Goal: Task Accomplishment & Management: Complete application form

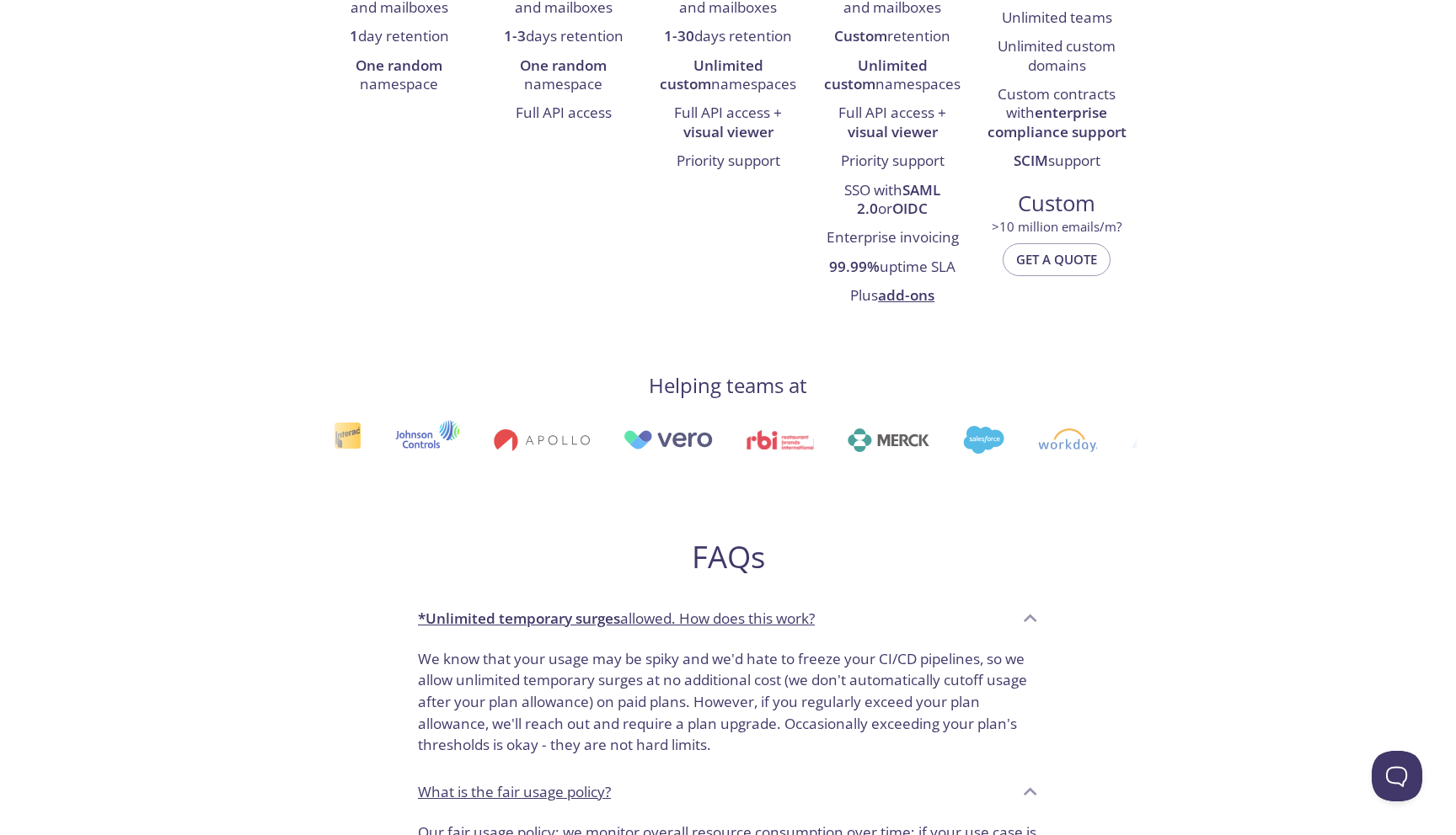
scroll to position [472, 0]
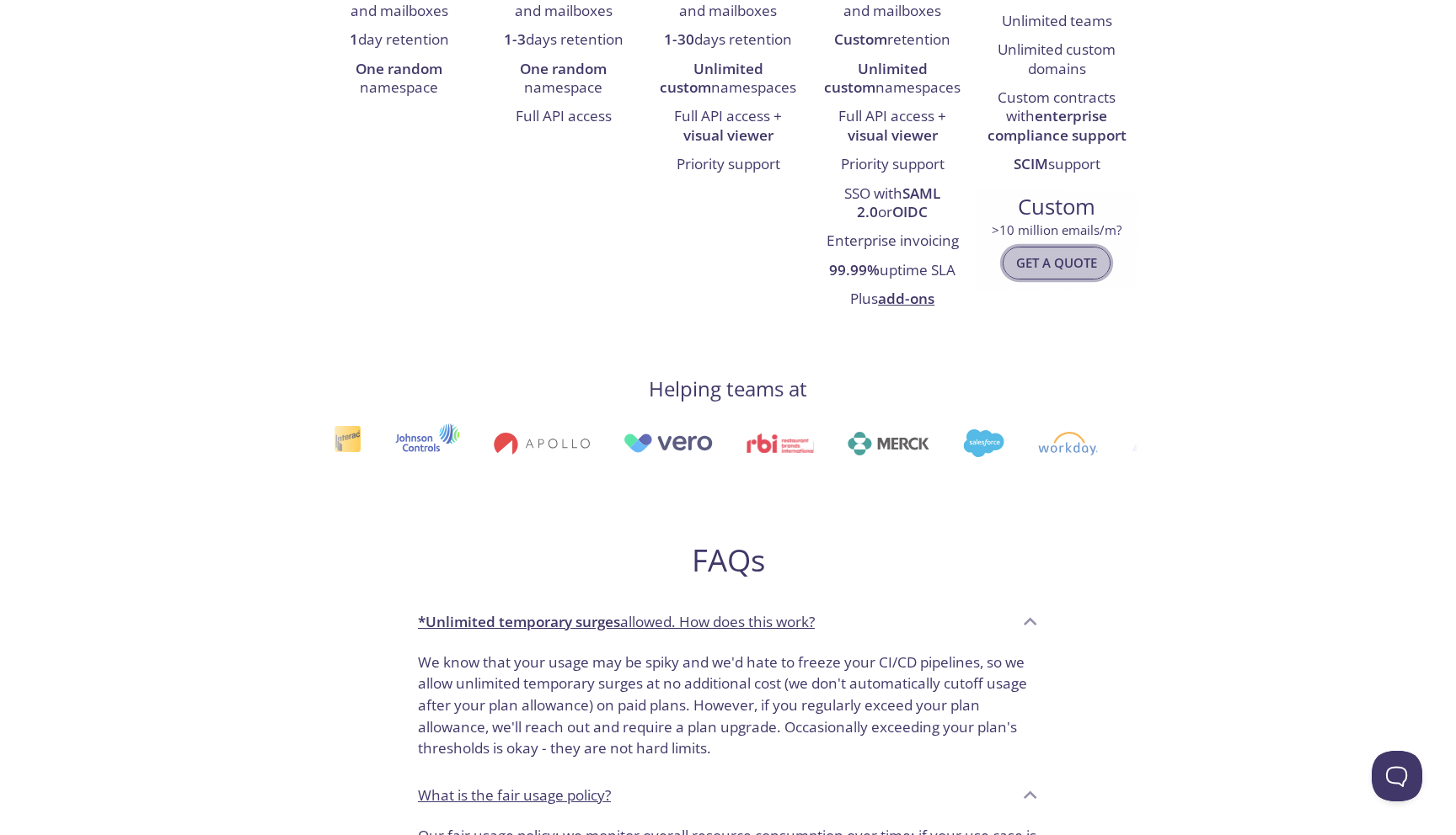
click at [1050, 264] on span "Get a quote" at bounding box center [1056, 262] width 81 height 22
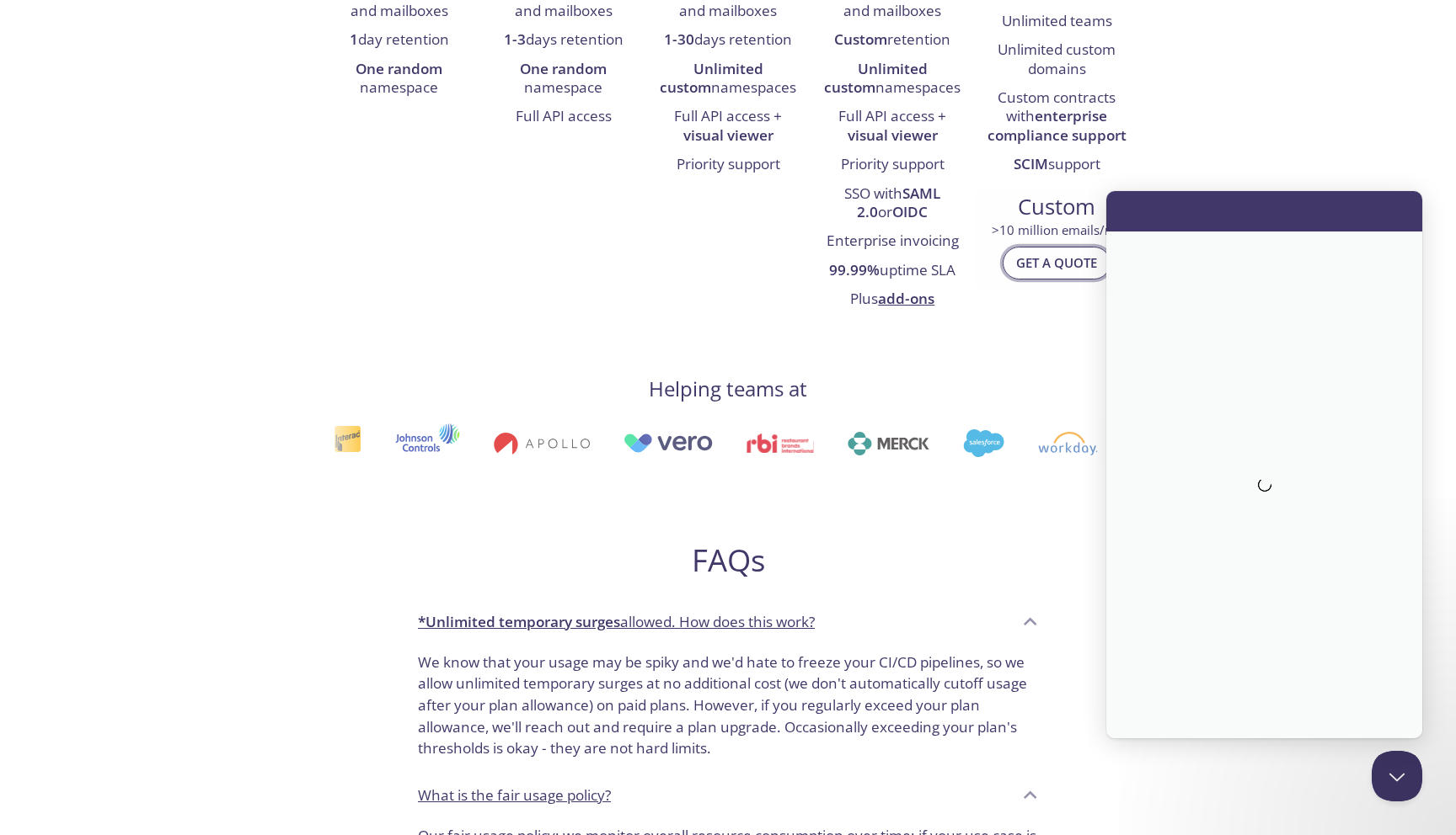
scroll to position [0, 0]
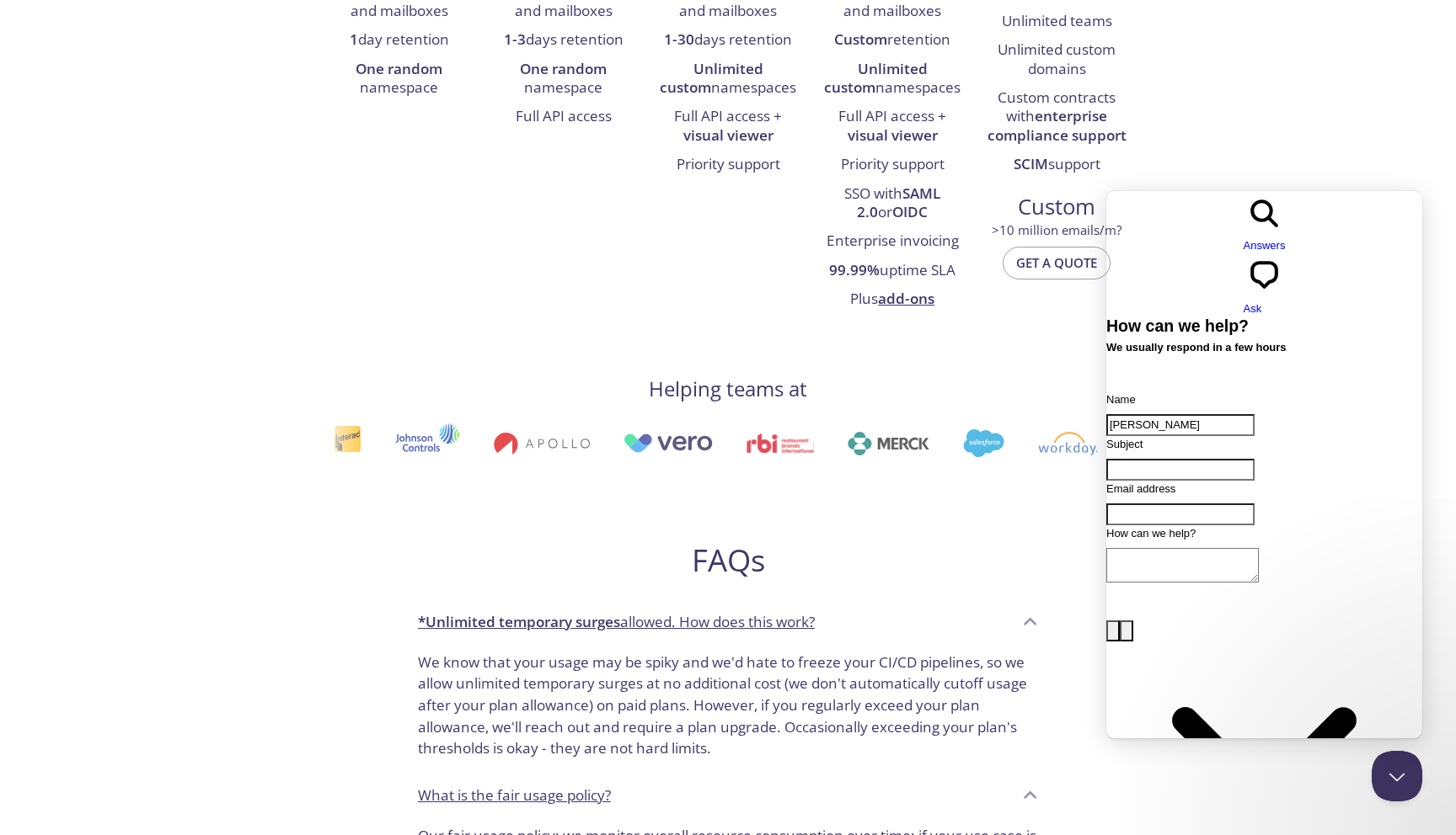
type input "[PERSON_NAME]"
click at [1217, 459] on input "Subject" at bounding box center [1180, 469] width 148 height 22
type input "Testing tool for 1000+ users"
click at [1218, 503] on input "Email address" at bounding box center [1180, 514] width 148 height 22
type input "[PERSON_NAME][EMAIL_ADDRESS][PERSON_NAME][DOMAIN_NAME]"
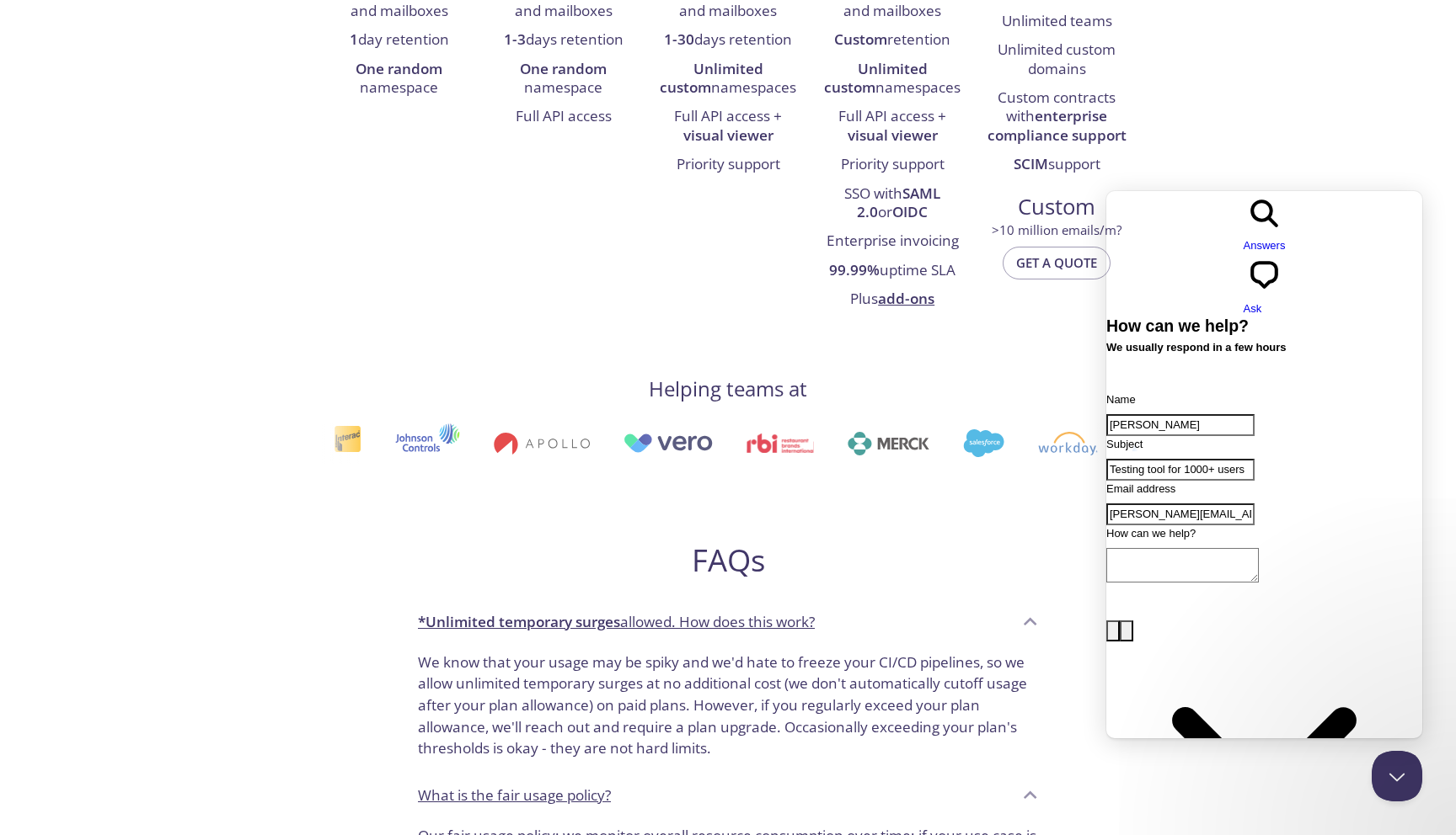
click at [1220, 559] on textarea "How can we help?" at bounding box center [1182, 566] width 153 height 35
click at [1258, 548] on textarea "We at cvent are lo" at bounding box center [1182, 566] width 153 height 35
paste textarea "currently evaluating email Testing tools that can efficiently handle large-scal…"
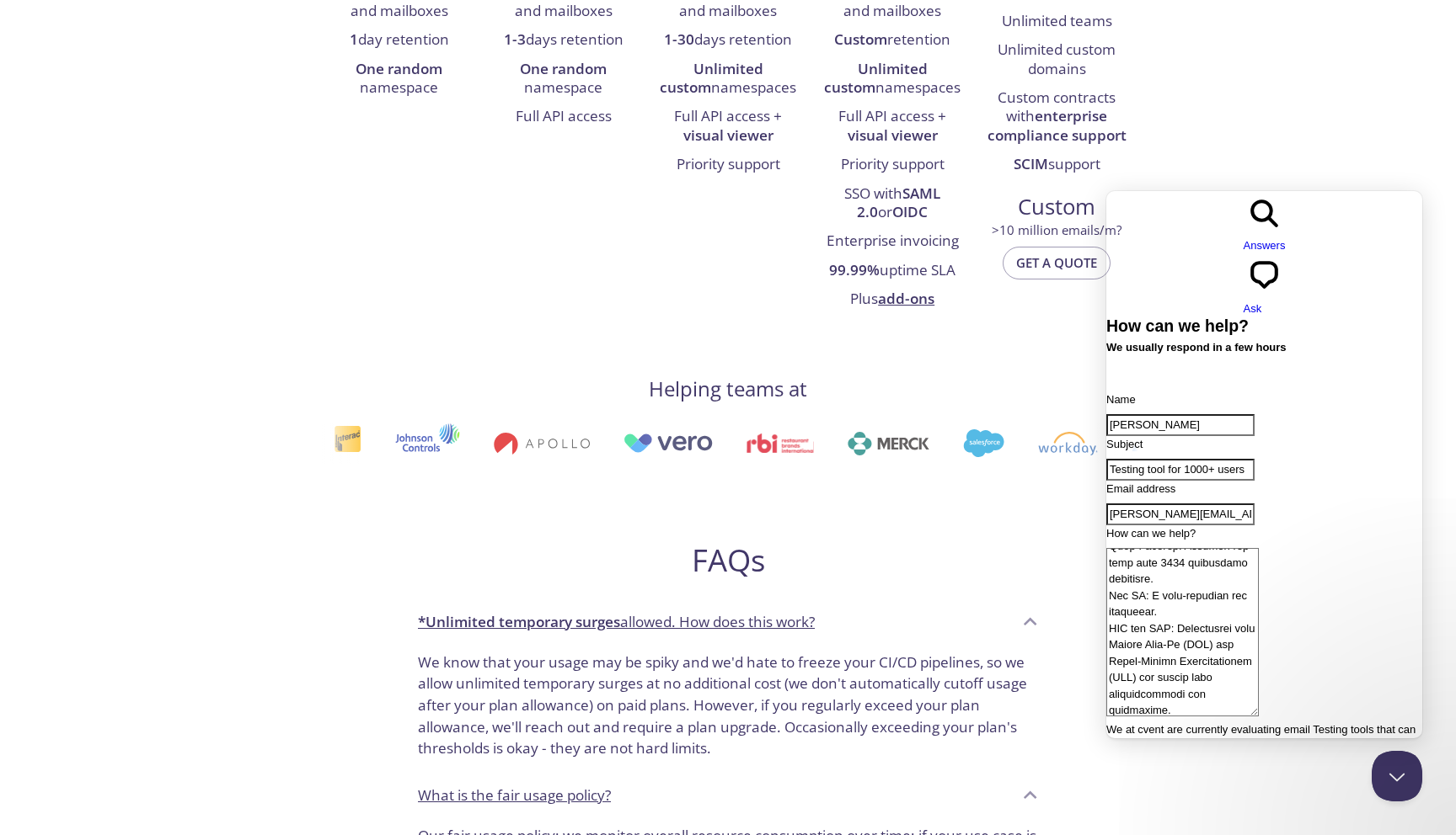
scroll to position [48, 0]
type textarea "We at cvent are currently evaluating email Testing tools that can efficiently h…"
drag, startPoint x: 1218, startPoint y: 371, endPoint x: 1097, endPoint y: 368, distance: 121.0
click at [1106, 368] on html "search-medium Answers chat-square Ask How can we help? We usually respond in a …" at bounding box center [1264, 545] width 316 height 708
type input "Enquiry for custom plan for 1000+ users"
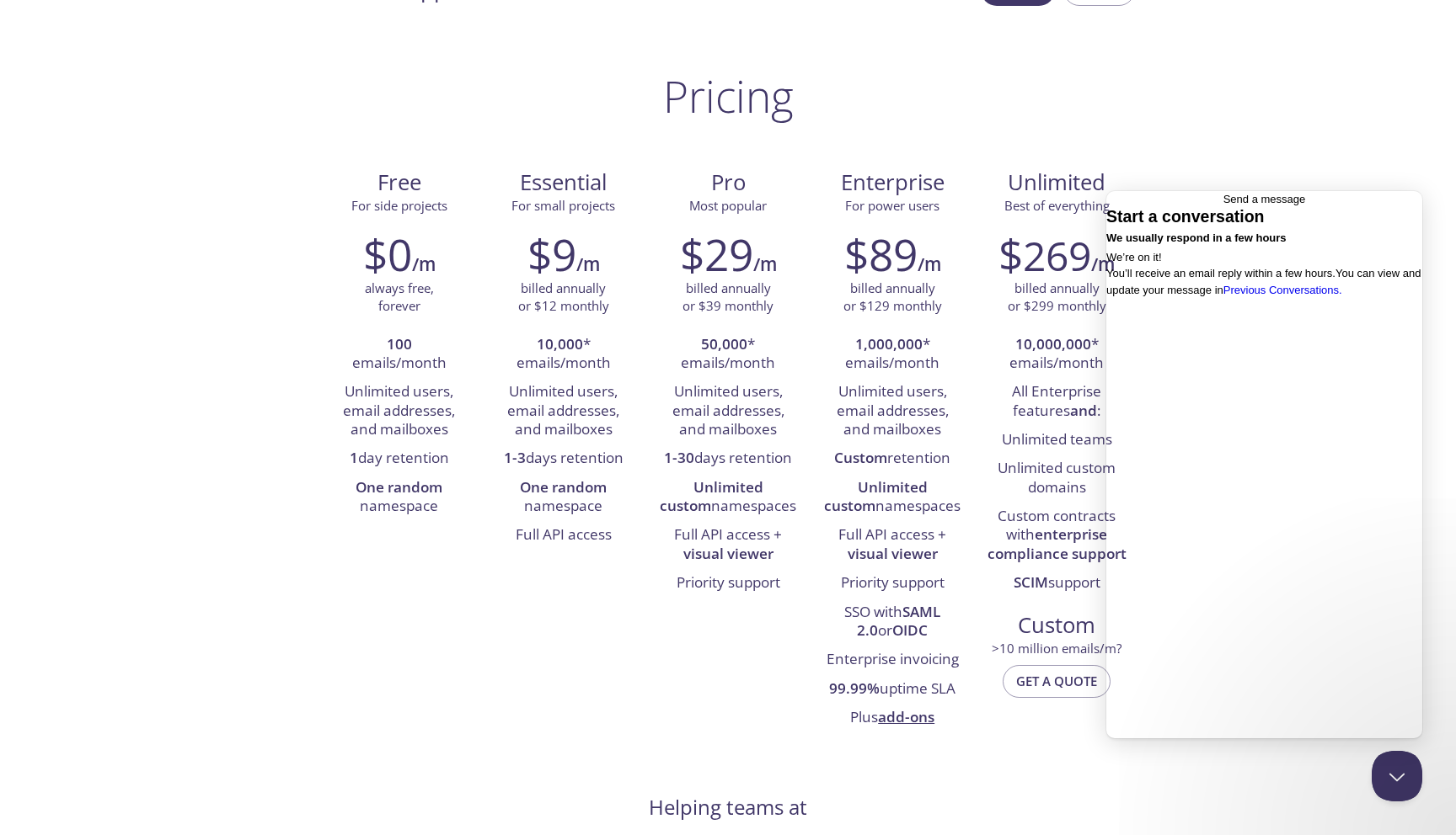
scroll to position [0, 0]
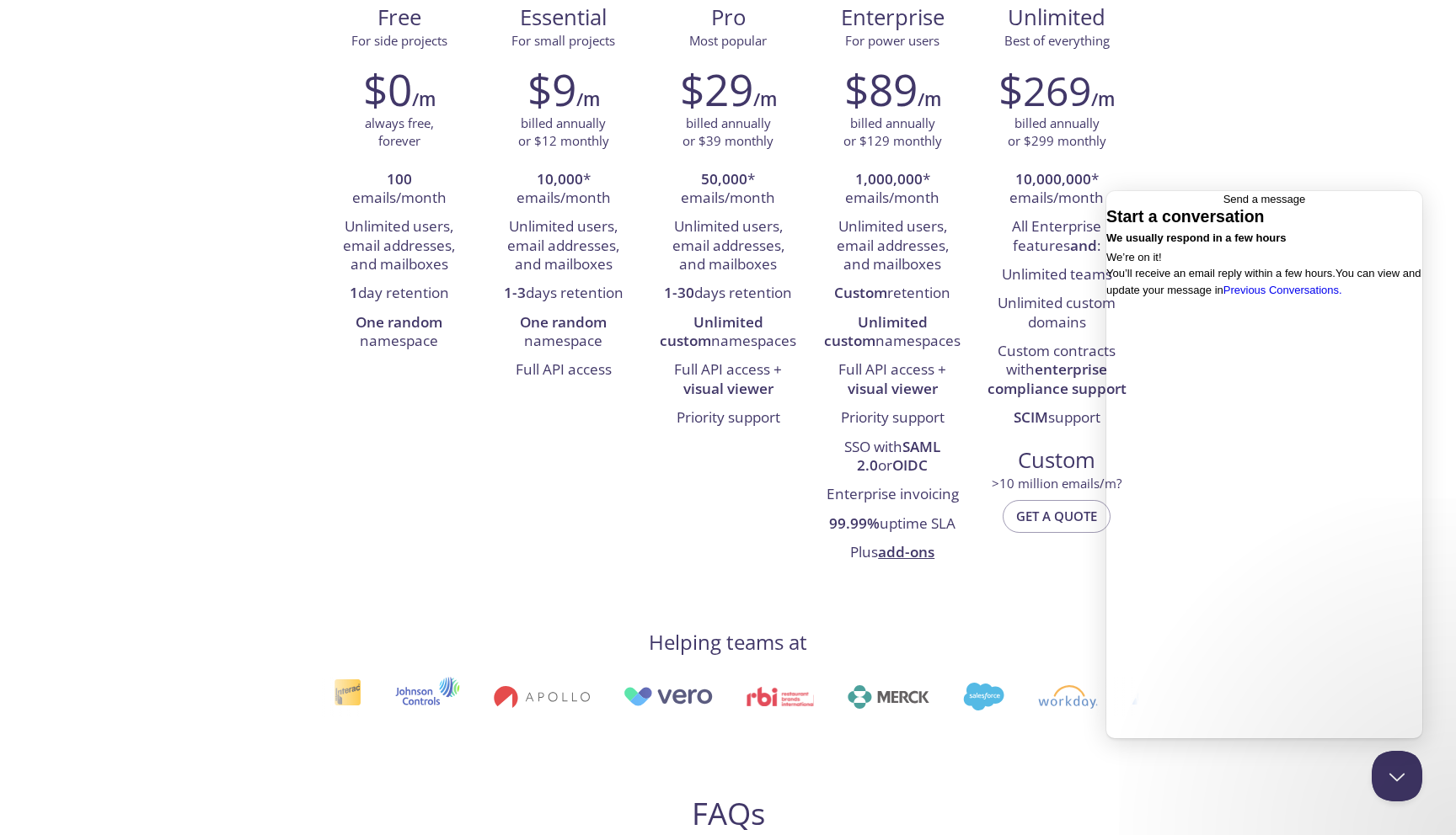
scroll to position [217, 0]
click at [1224, 200] on span "Go back" at bounding box center [1224, 199] width 0 height 13
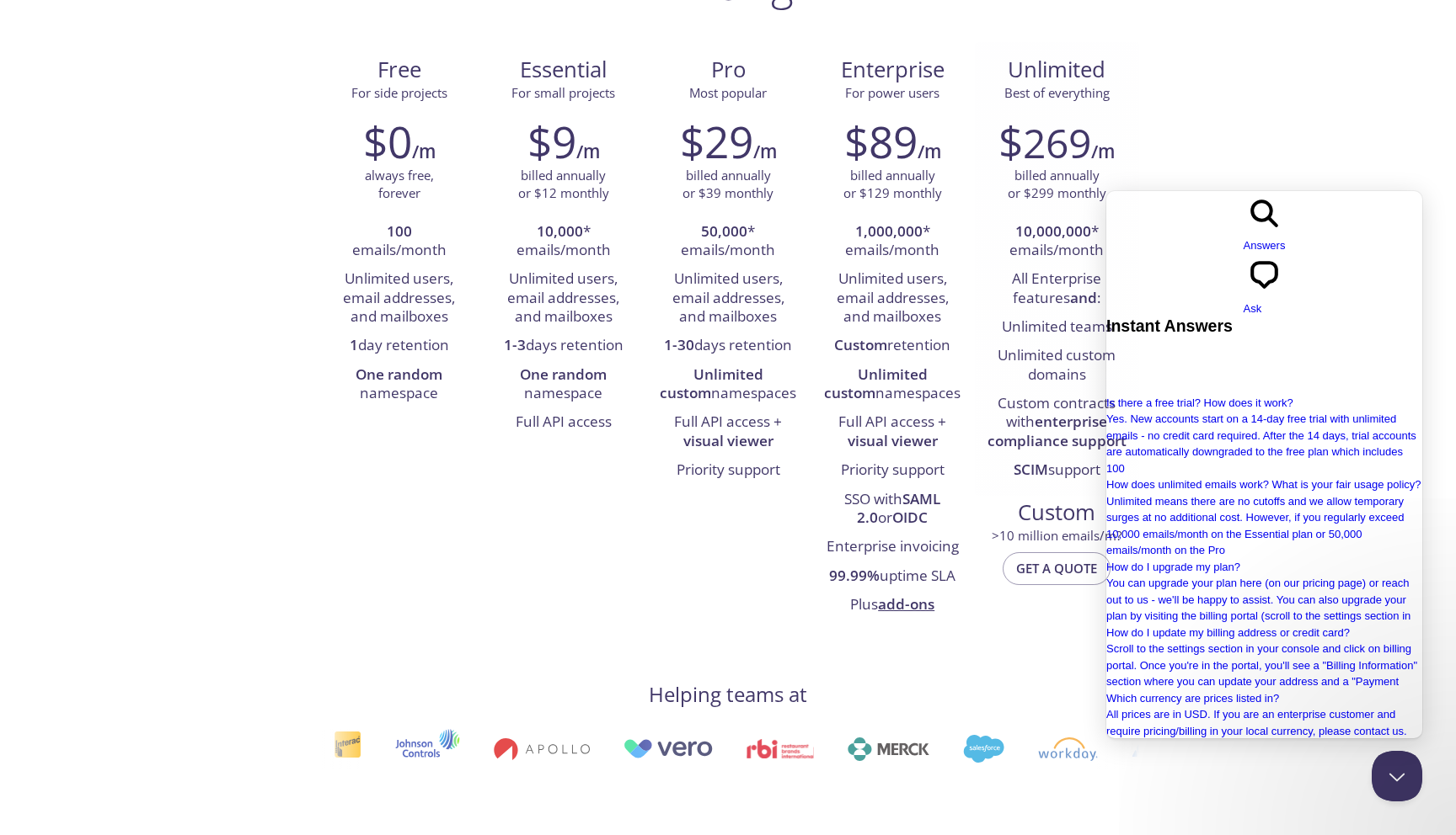
scroll to position [162, 0]
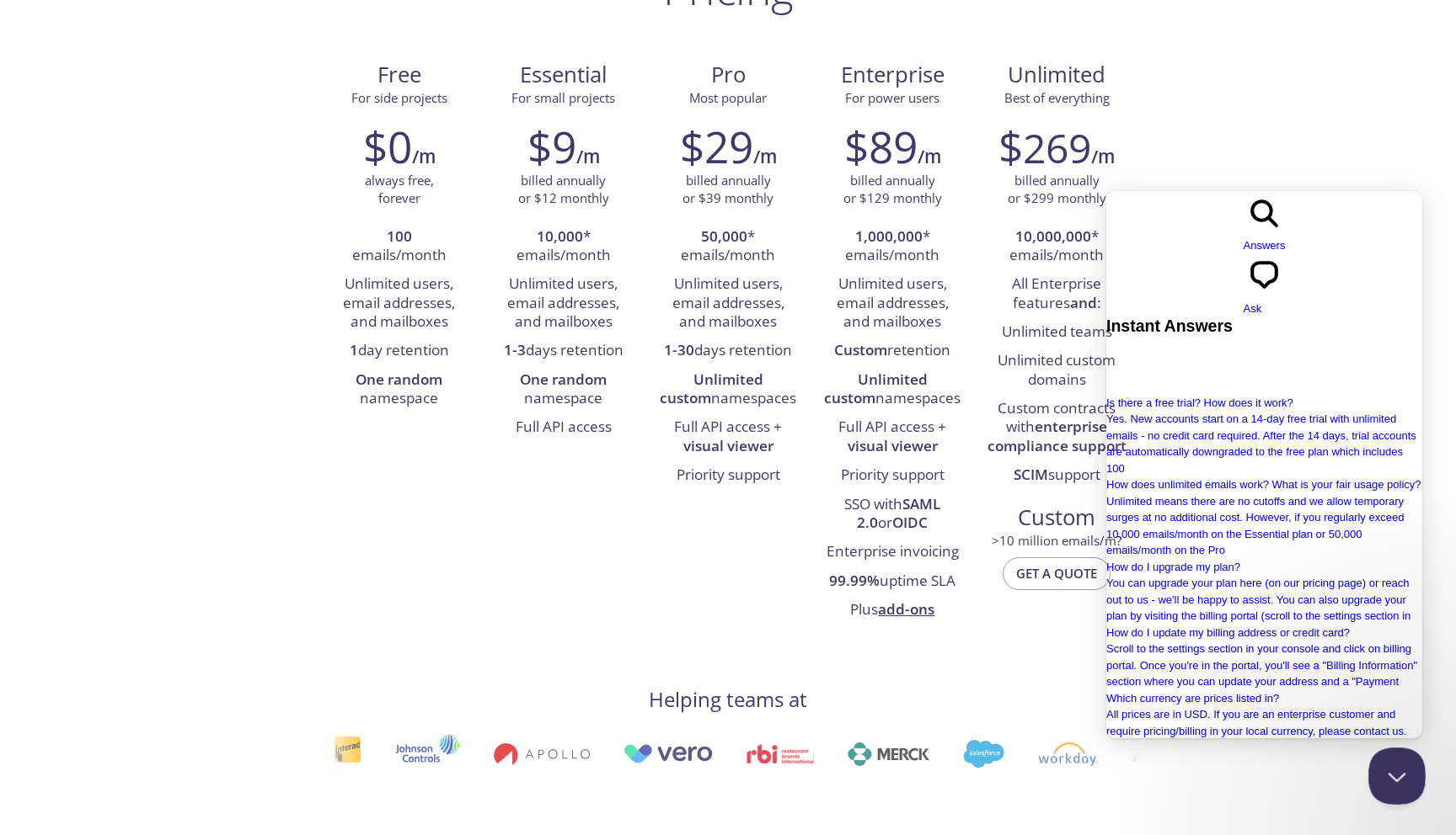
click at [1384, 761] on button "Close Beacon popover" at bounding box center [1394, 773] width 50 height 50
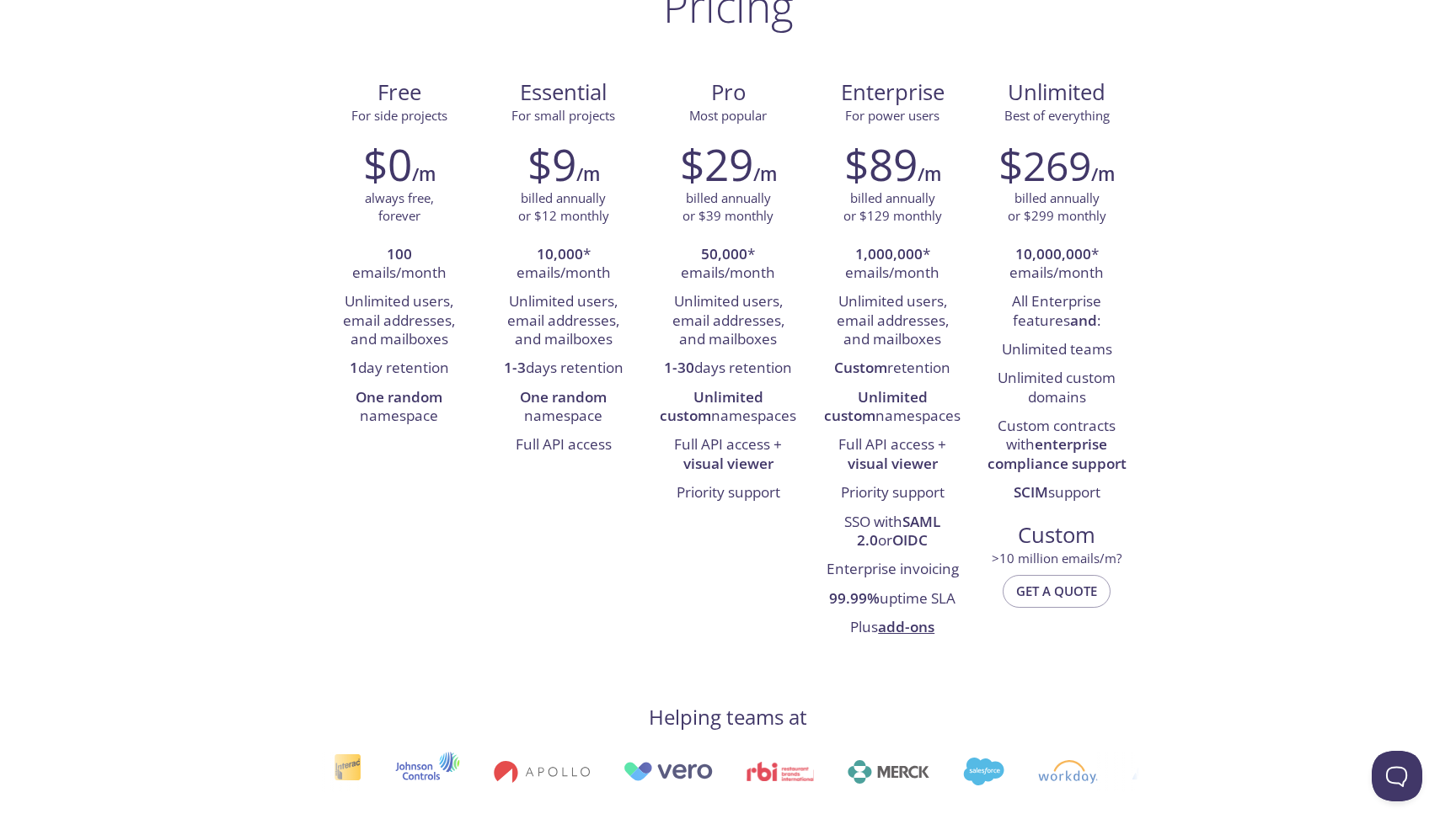
scroll to position [164, 0]
